Goal: Task Accomplishment & Management: Complete application form

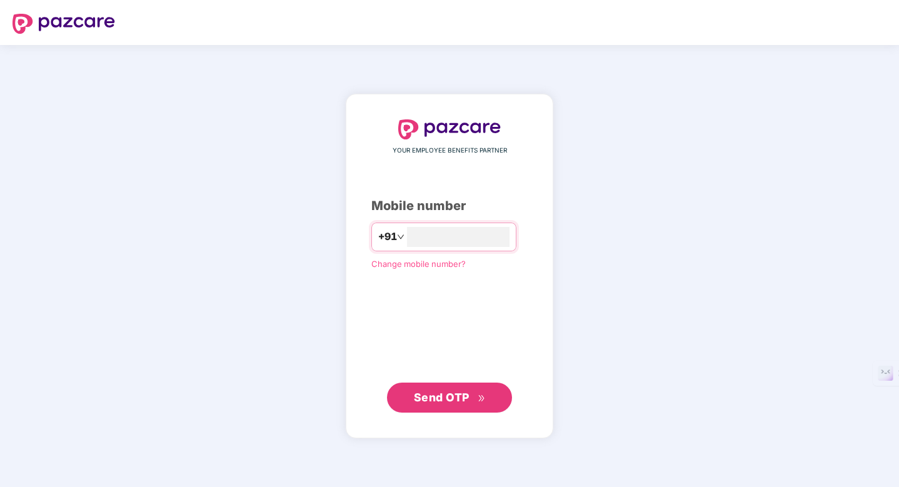
type input "**********"
click at [450, 408] on button "Send OTP" at bounding box center [449, 398] width 125 height 30
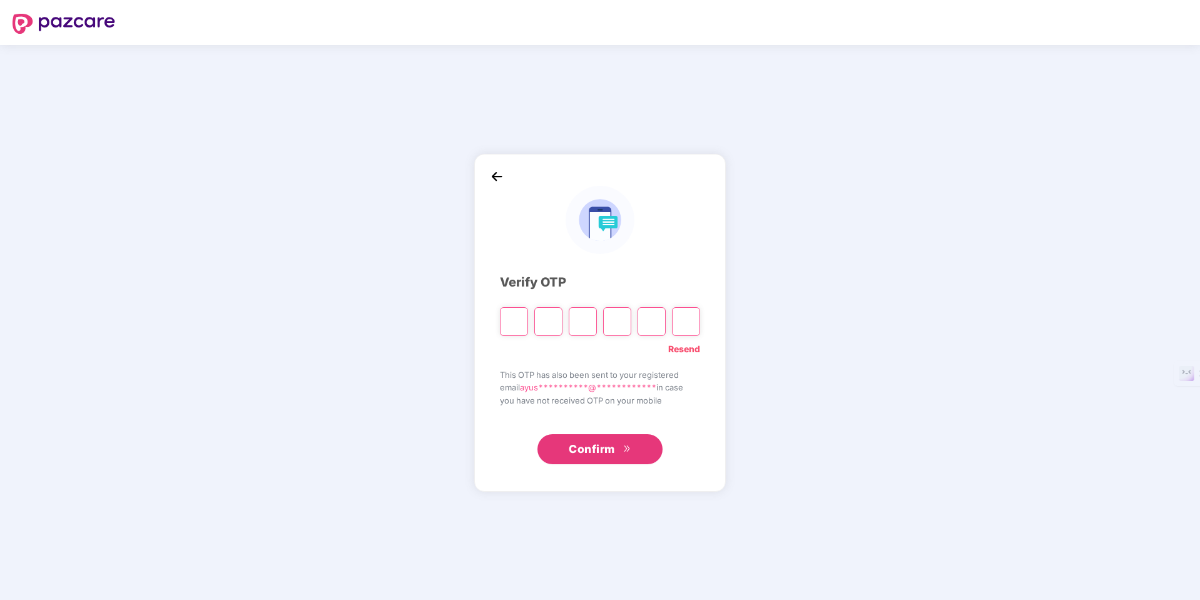
type input "*"
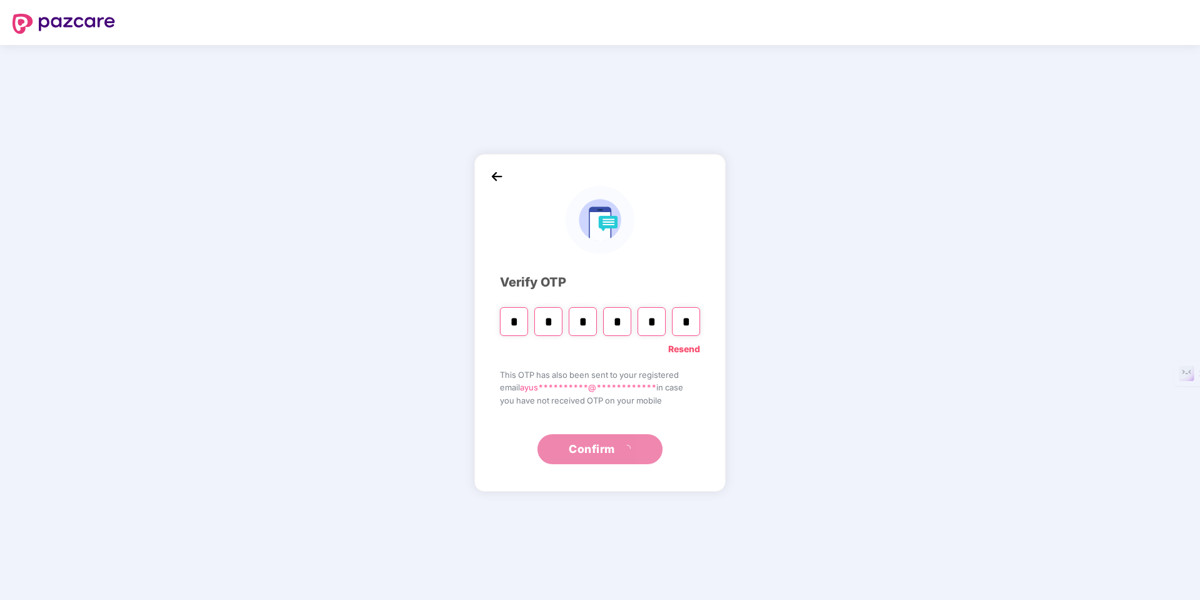
type input "*"
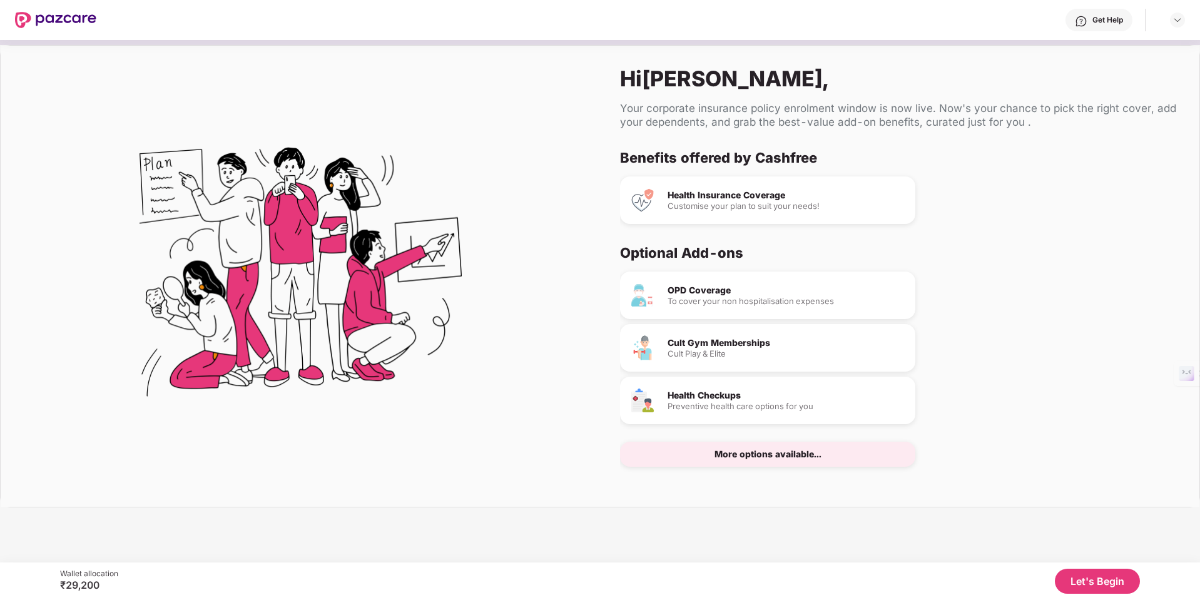
click at [899, 487] on button "Let's Begin" at bounding box center [1097, 581] width 85 height 25
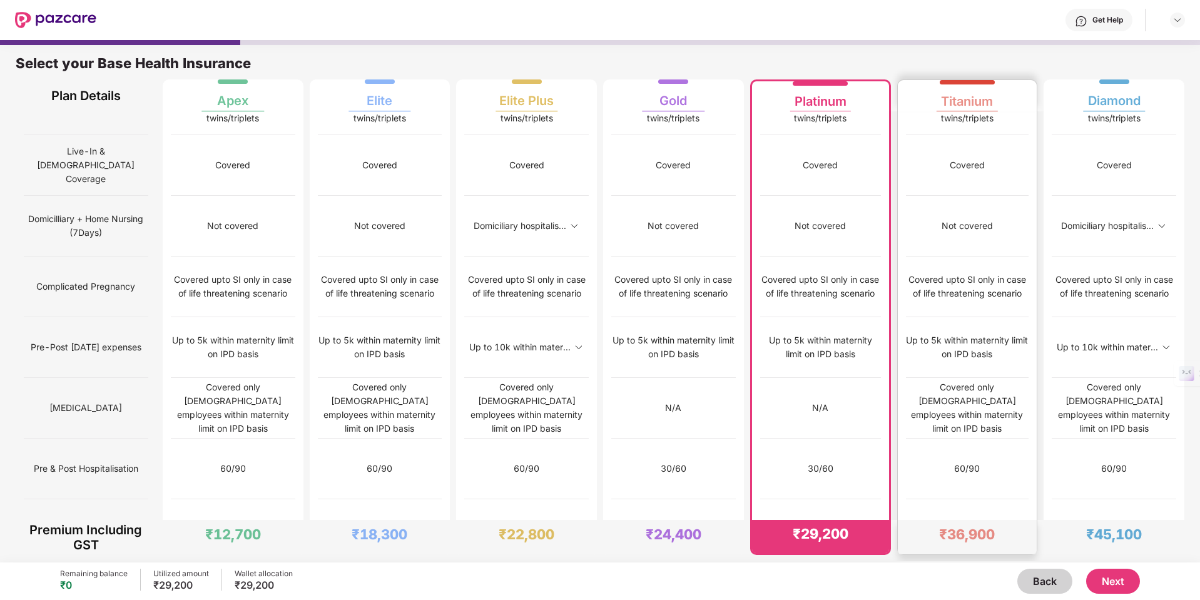
scroll to position [764, 0]
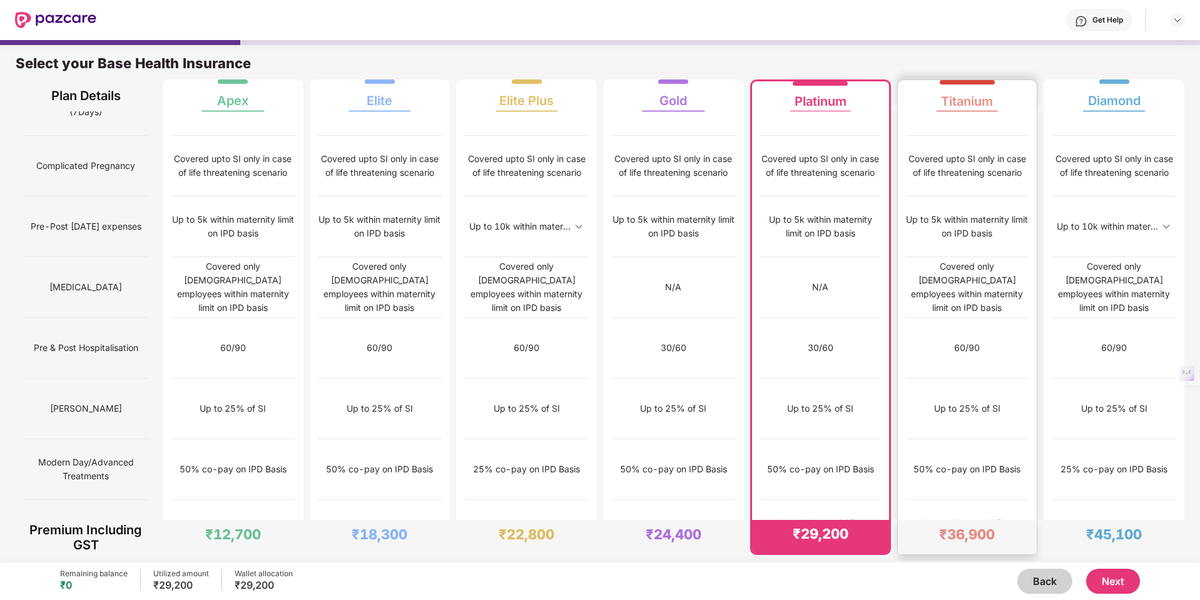
click at [899, 487] on img at bounding box center [1023, 530] width 10 height 10
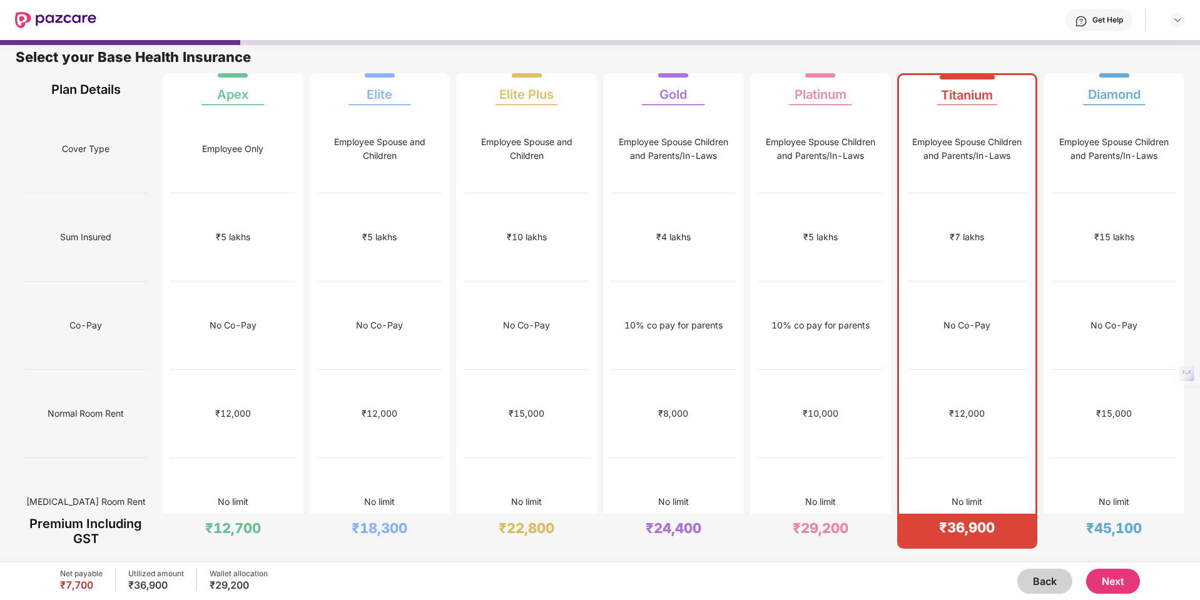
scroll to position [0, 0]
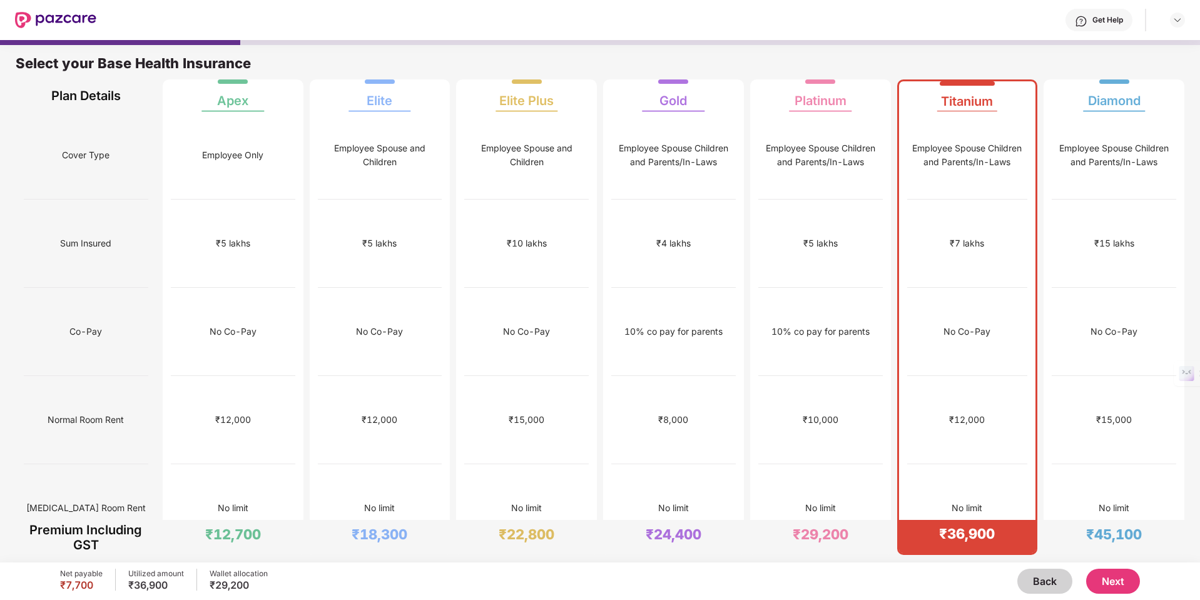
click at [899, 487] on div "Net payable ₹7,700 Utilized amount ₹36,900 Wallet allocation ₹29,200 Back Next" at bounding box center [600, 581] width 1080 height 38
click at [899, 487] on button "Next" at bounding box center [1113, 581] width 54 height 25
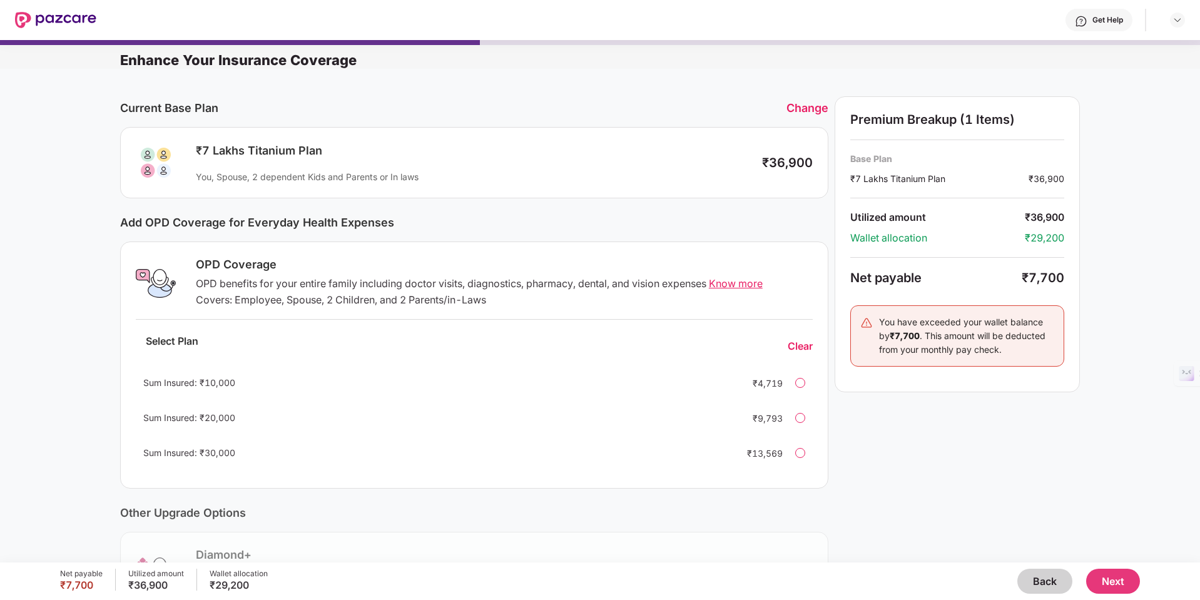
click at [724, 287] on span "Know more" at bounding box center [736, 283] width 54 height 13
click at [751, 284] on span "Know more" at bounding box center [736, 283] width 54 height 13
click at [802, 383] on div at bounding box center [800, 383] width 10 height 10
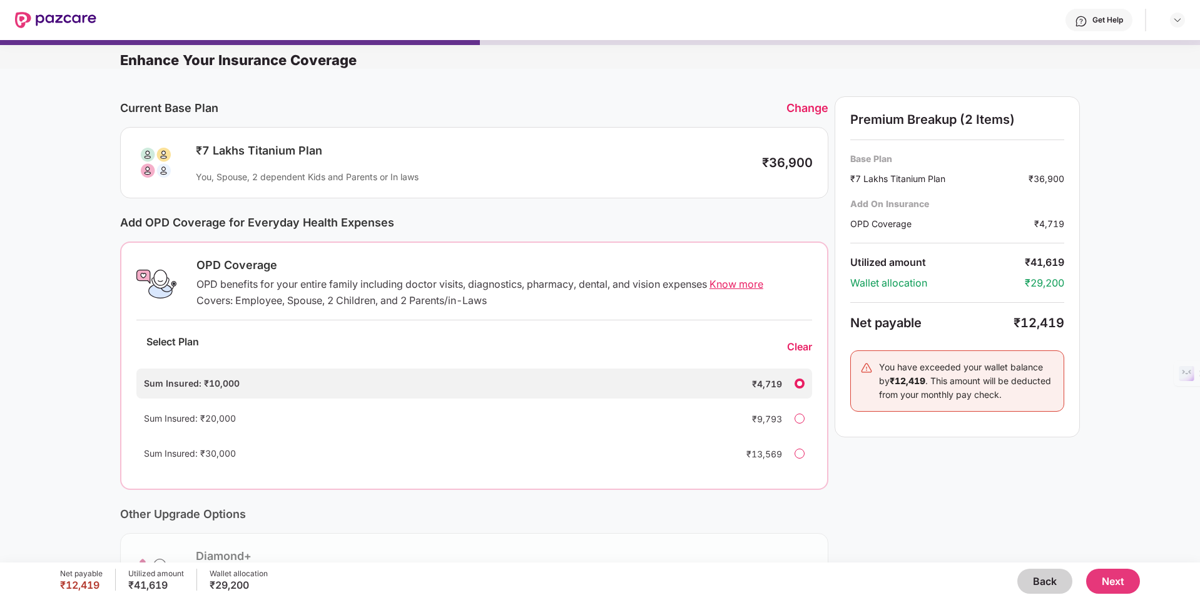
click at [821, 109] on div "Change" at bounding box center [807, 107] width 42 height 13
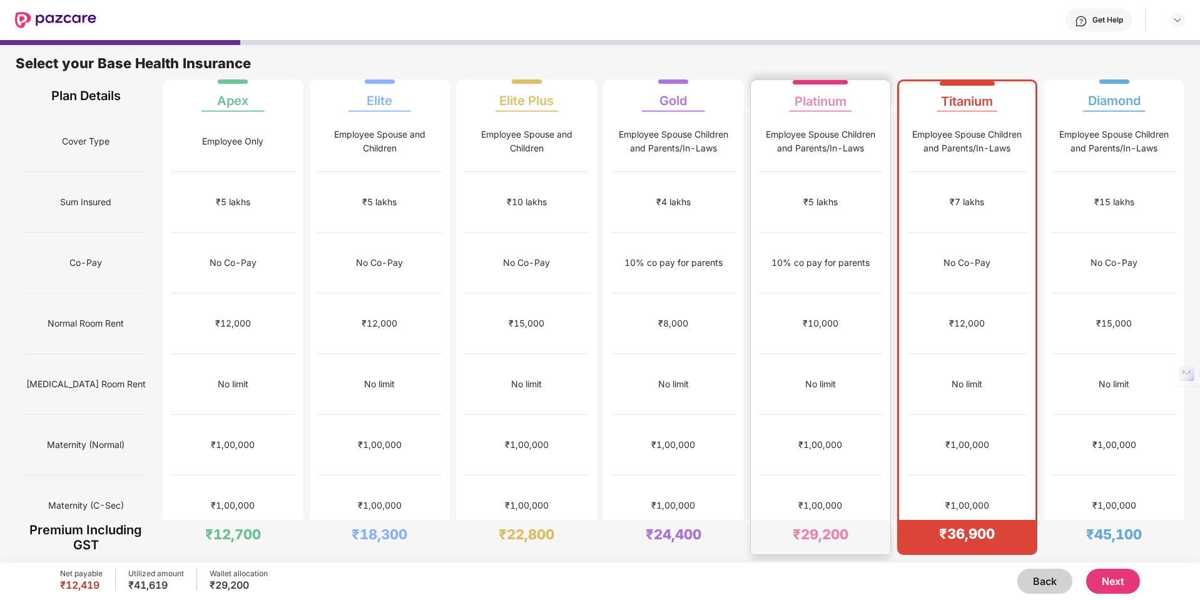
click at [814, 204] on div "₹5 lakhs" at bounding box center [820, 202] width 123 height 61
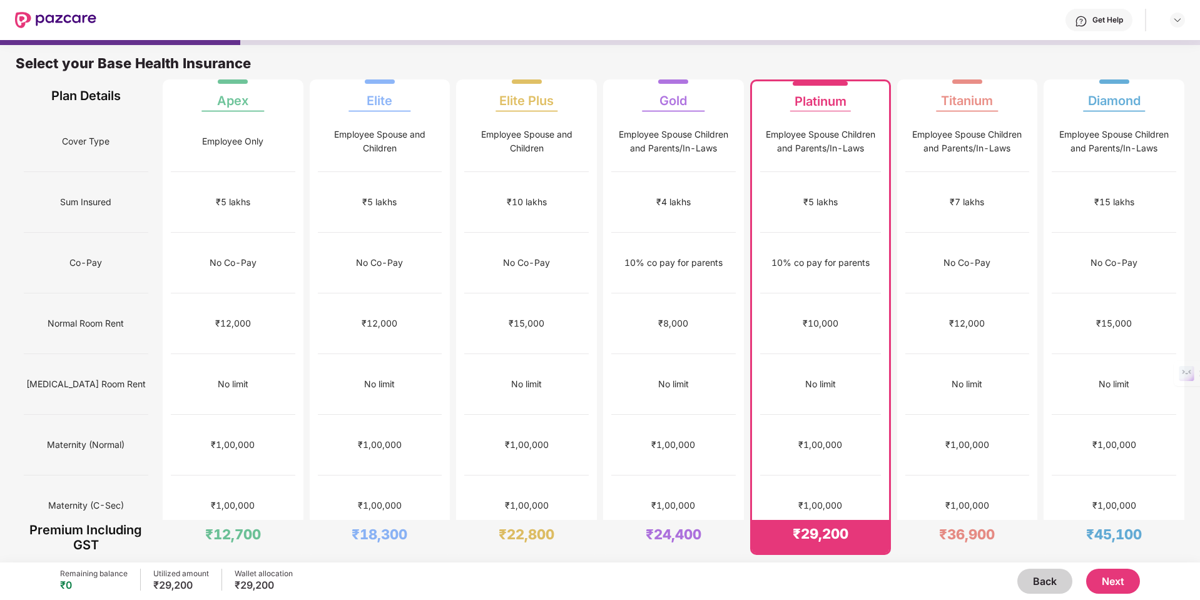
click at [899, 487] on button "Next" at bounding box center [1113, 581] width 54 height 25
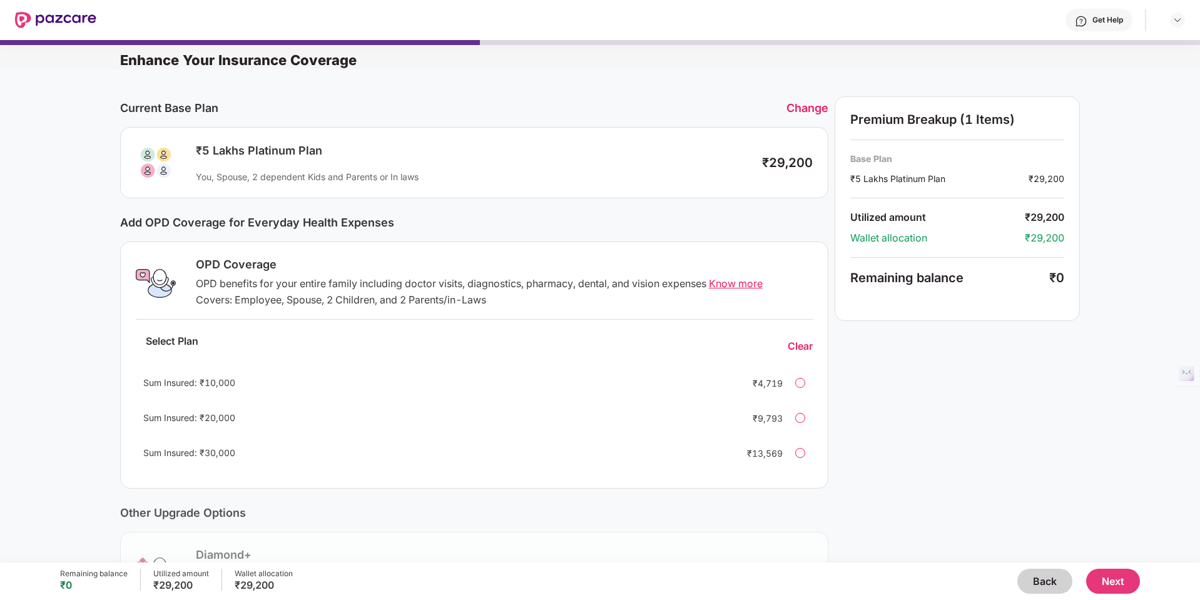
click at [803, 109] on div "Change" at bounding box center [807, 107] width 42 height 13
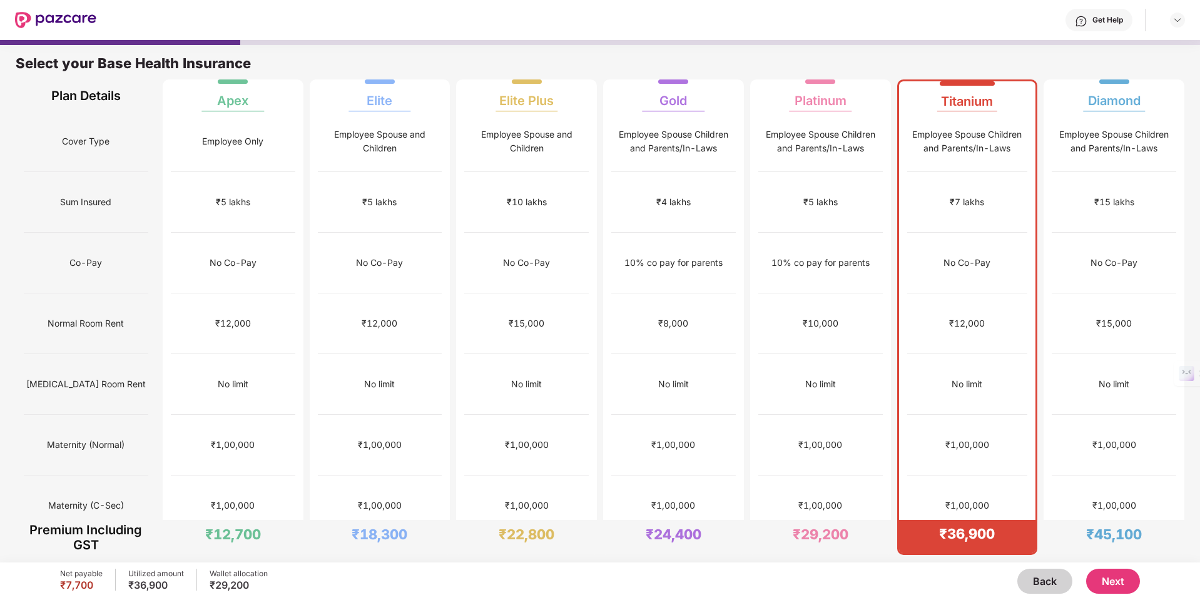
click at [899, 487] on button "Next" at bounding box center [1113, 581] width 54 height 25
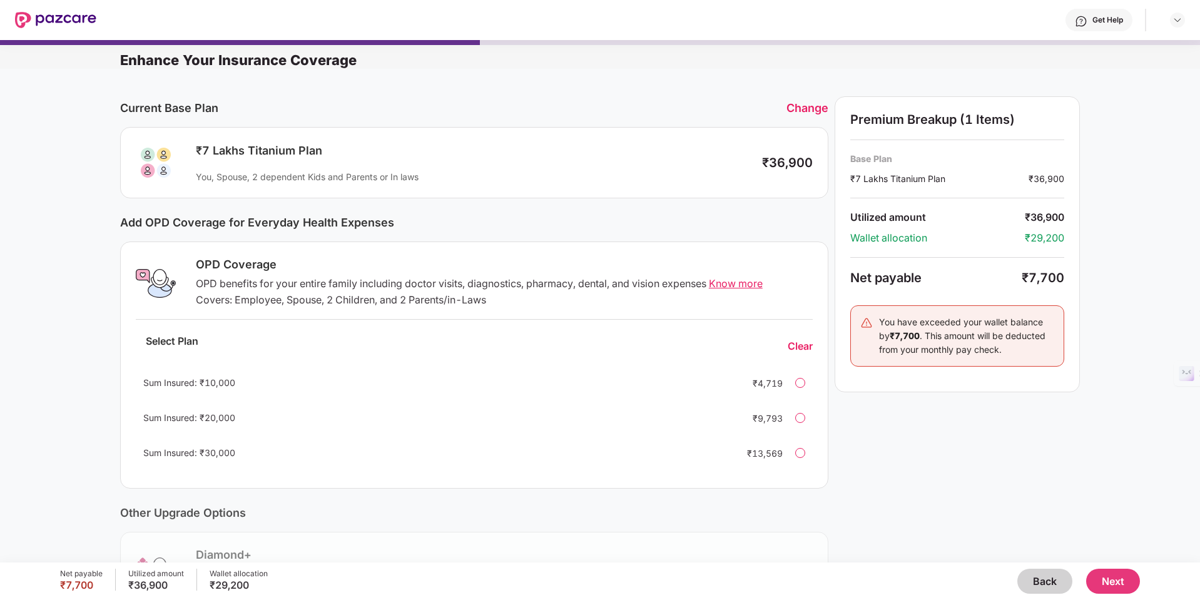
click at [803, 379] on div at bounding box center [800, 383] width 10 height 10
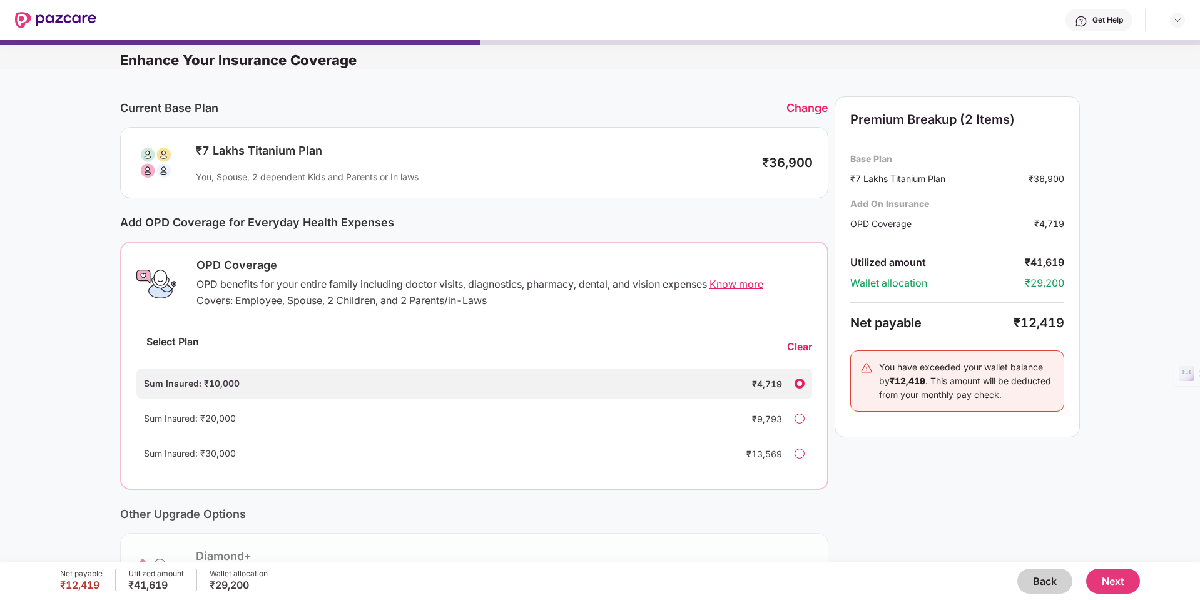
click at [899, 487] on button "Next" at bounding box center [1113, 581] width 54 height 25
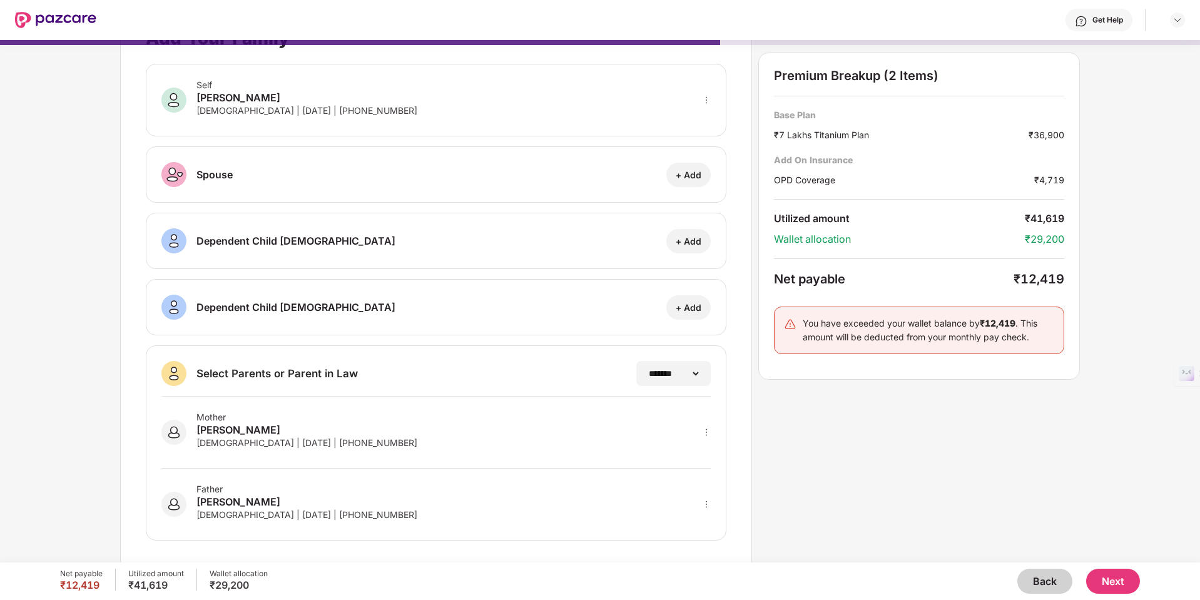
scroll to position [51, 0]
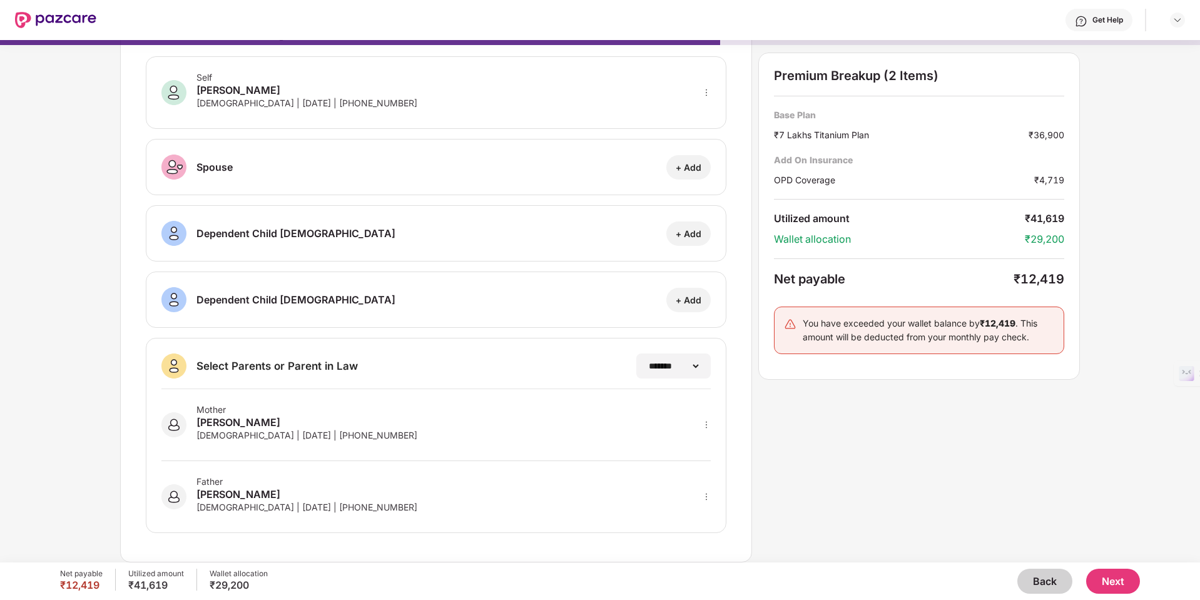
click at [899, 487] on button "Next" at bounding box center [1113, 581] width 54 height 25
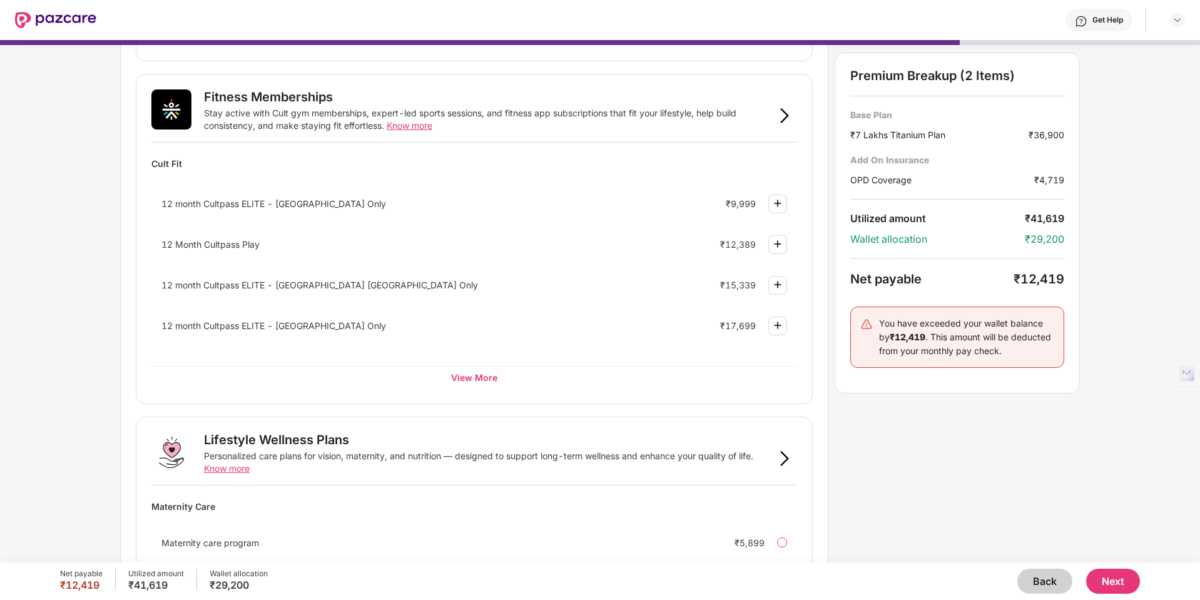
scroll to position [607, 0]
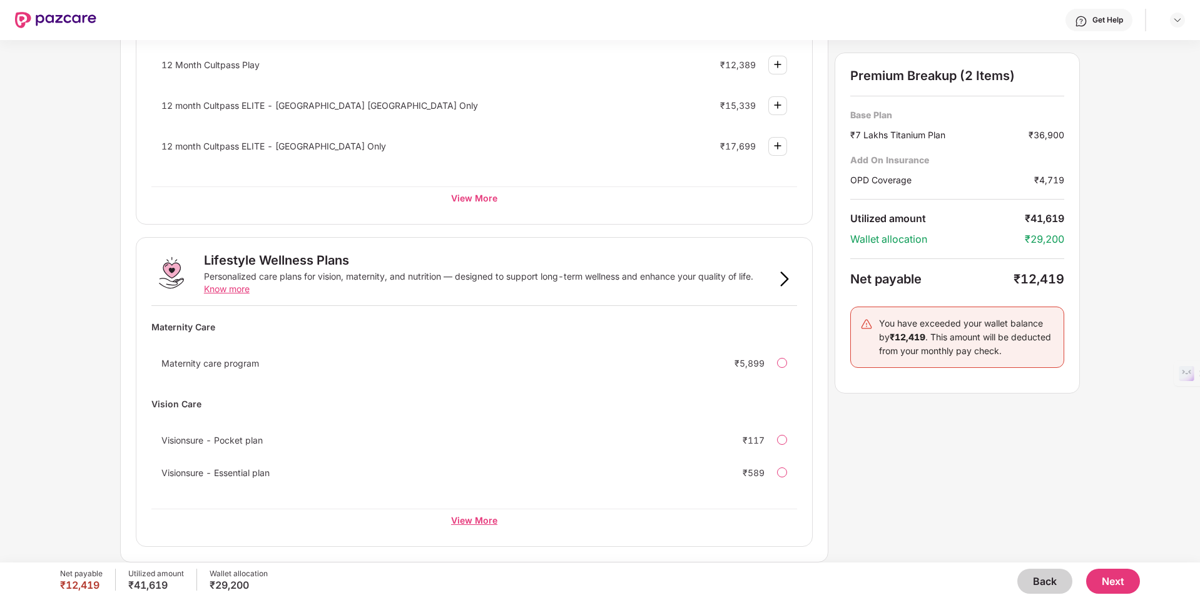
click at [454, 487] on div "View More" at bounding box center [473, 519] width 645 height 23
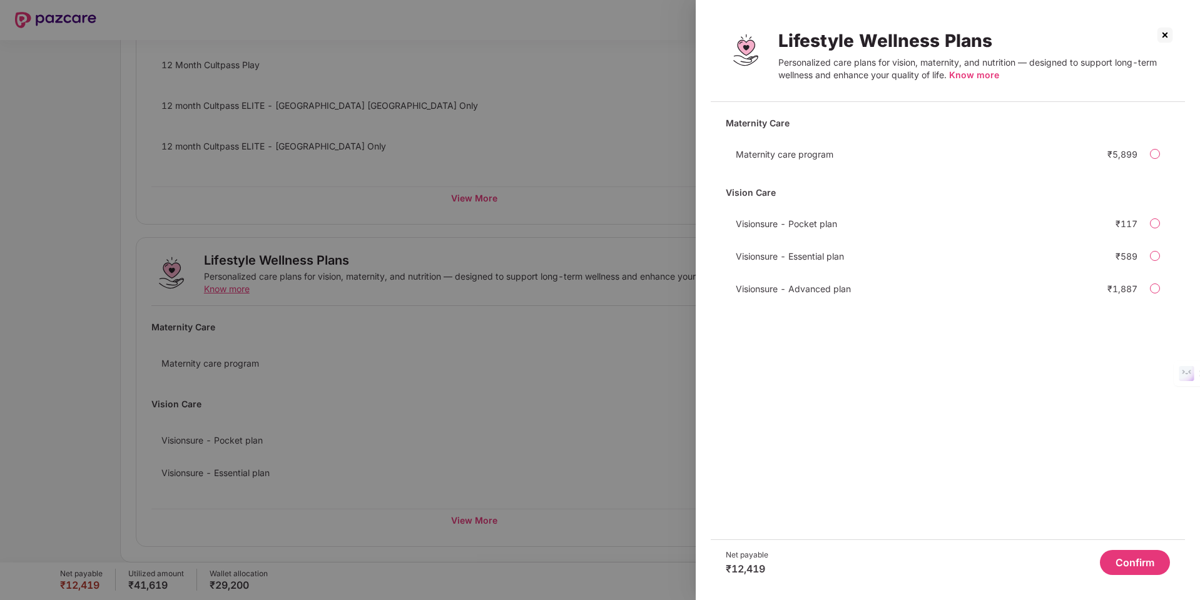
click at [899, 76] on span "Know more" at bounding box center [974, 74] width 50 height 11
click at [899, 487] on button "Confirm" at bounding box center [1135, 562] width 70 height 25
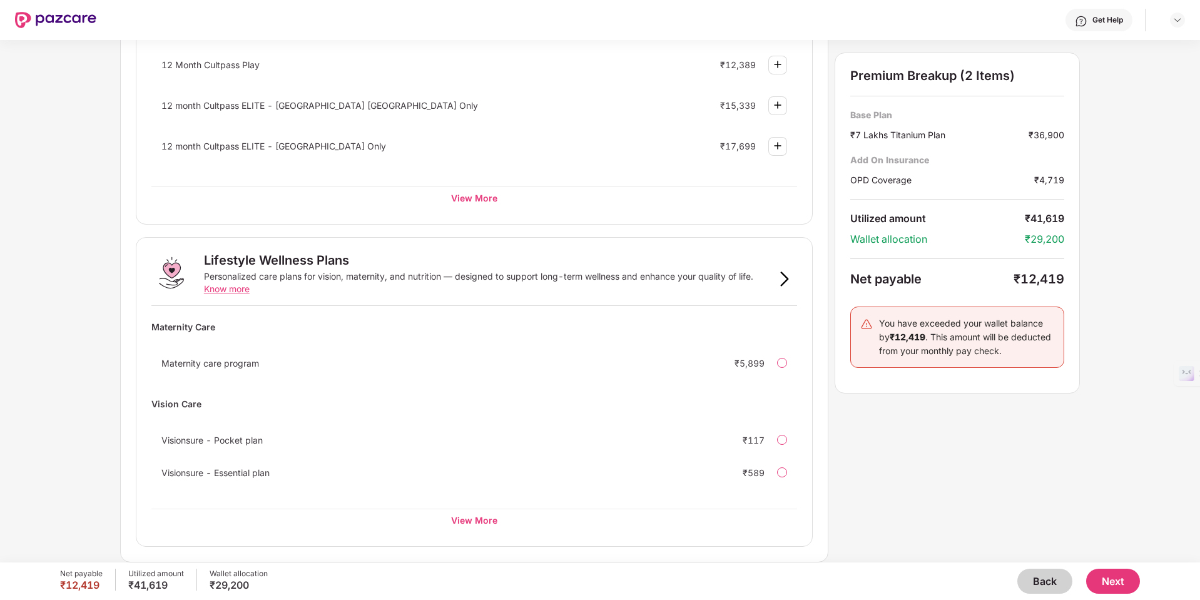
click at [899, 487] on button "Next" at bounding box center [1113, 581] width 54 height 25
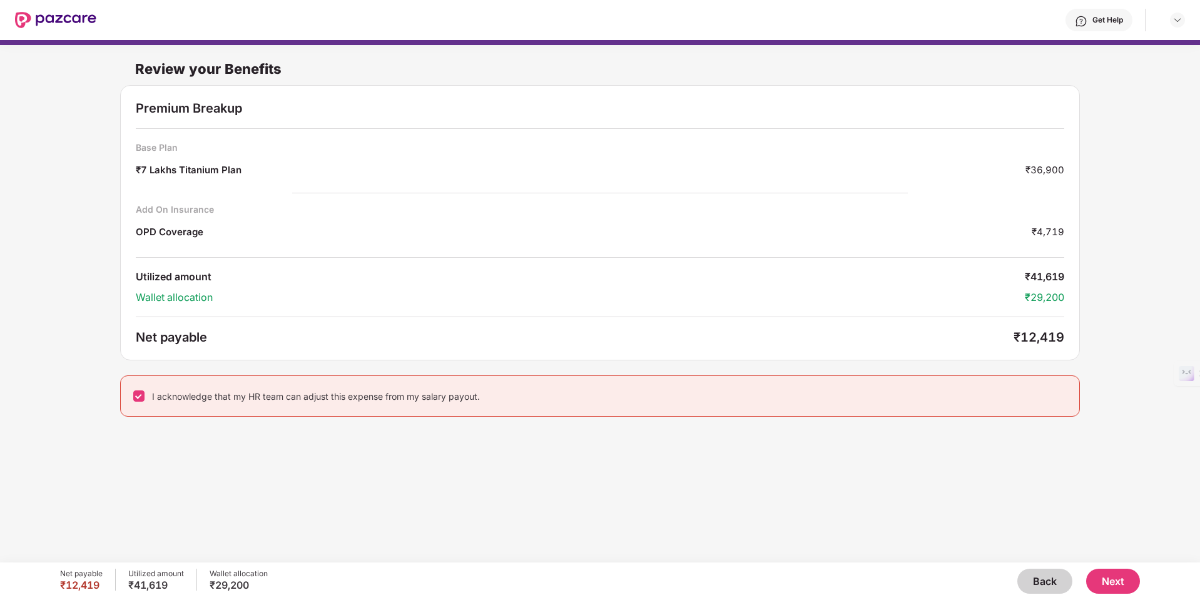
click at [899, 487] on button "Next" at bounding box center [1113, 581] width 54 height 25
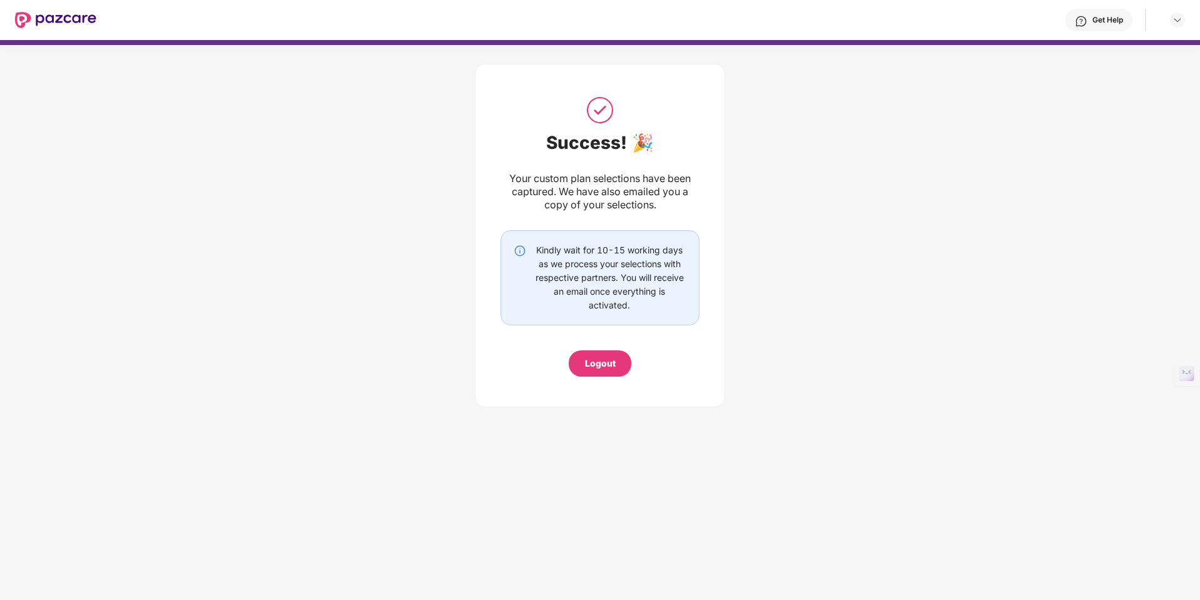
click at [620, 370] on div "Logout" at bounding box center [600, 363] width 63 height 26
